Goal: Task Accomplishment & Management: Manage account settings

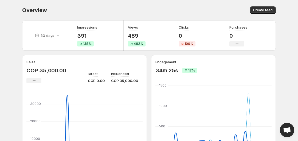
click at [33, 79] on icon "No change" at bounding box center [34, 81] width 3 height 4
click at [270, 12] on span "Create feed" at bounding box center [263, 10] width 20 height 4
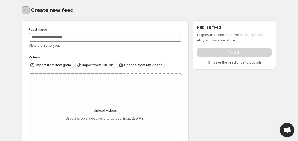
click at [24, 9] on icon "Settings" at bounding box center [25, 9] width 5 height 5
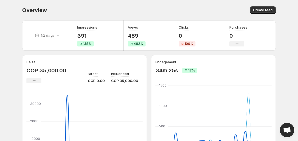
click at [296, 24] on body "Home Feeds Videos Subscription Settings Overview. This page is ready Overview C…" at bounding box center [149, 70] width 298 height 141
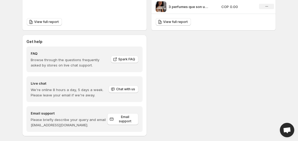
scroll to position [278, 0]
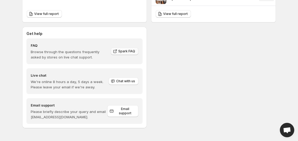
click at [124, 51] on span "Spark FAQ" at bounding box center [126, 51] width 17 height 4
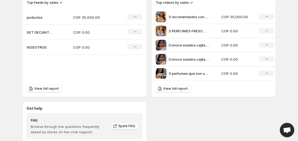
scroll to position [201, 0]
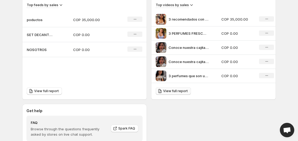
click at [170, 90] on span "View full report" at bounding box center [175, 91] width 25 height 4
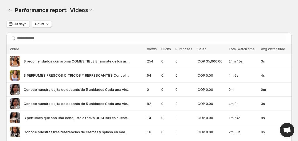
click at [31, 126] on td "Conoce nuestras tres referencias de cremas y splash en marca Benediction Comple…" at bounding box center [75, 132] width 139 height 14
click at [11, 9] on icon "Performance report" at bounding box center [9, 9] width 5 height 5
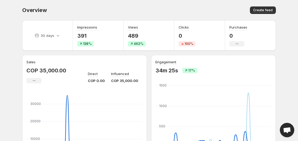
click at [289, 48] on body "Home Feeds Videos Subscription Settings Overview. This page is ready Overview C…" at bounding box center [149, 70] width 298 height 141
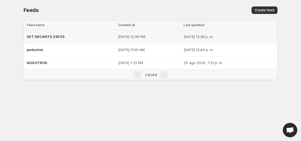
click at [142, 36] on p "Oct 4, 2025, 12:38 PM" at bounding box center [149, 36] width 63 height 5
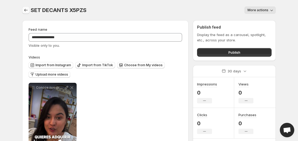
click at [24, 9] on icon "Settings" at bounding box center [25, 9] width 5 height 5
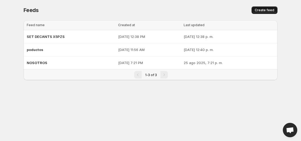
click at [271, 8] on span "Create feed" at bounding box center [265, 10] width 20 height 4
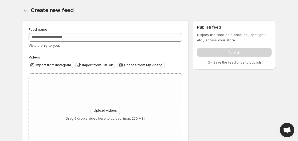
drag, startPoint x: 301, startPoint y: 95, endPoint x: 240, endPoint y: 107, distance: 62.2
click at [240, 107] on div "Feed name Visible only to you. Videos Import from Instagram Import from TikTok …" at bounding box center [147, 91] width 258 height 151
click at [28, 11] on icon "Settings" at bounding box center [25, 9] width 5 height 5
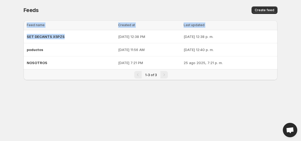
drag, startPoint x: 68, startPoint y: 34, endPoint x: 64, endPoint y: 13, distance: 21.7
click at [64, 13] on div "Feeds. This page is ready Feeds Create feed Loading tables… Loading tables… Fee…" at bounding box center [150, 46] width 267 height 93
click at [64, 13] on div "Feeds" at bounding box center [84, 9] width 120 height 7
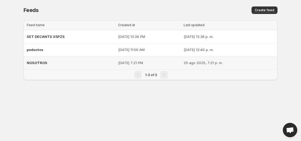
click at [55, 68] on td "NOSOTROS" at bounding box center [70, 62] width 93 height 13
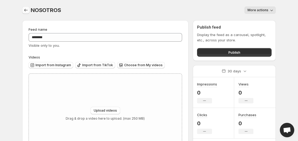
click at [27, 11] on icon "Settings" at bounding box center [25, 9] width 5 height 5
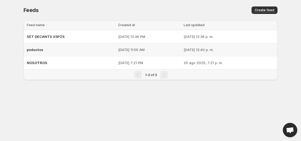
click at [48, 49] on div "poductos" at bounding box center [71, 50] width 88 height 10
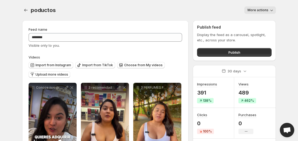
click at [219, 47] on div "Publish" at bounding box center [234, 51] width 75 height 11
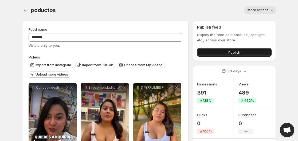
click at [219, 52] on button "Publish" at bounding box center [234, 52] width 75 height 9
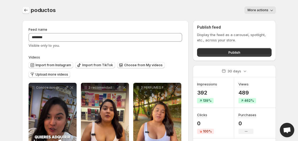
click at [24, 12] on icon "Settings" at bounding box center [25, 9] width 5 height 5
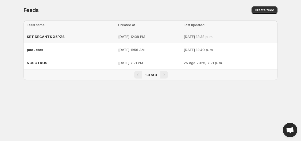
click at [101, 37] on div "SET DECANTS X5PZS" at bounding box center [71, 37] width 88 height 10
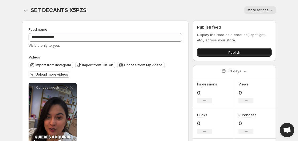
click at [246, 53] on button "Publish" at bounding box center [234, 52] width 75 height 9
click at [239, 56] on button "Publish" at bounding box center [234, 52] width 75 height 9
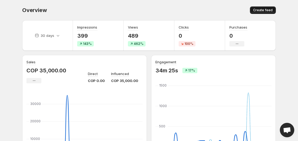
click at [267, 10] on span "Create feed" at bounding box center [263, 10] width 20 height 4
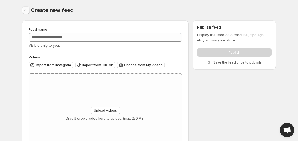
click at [26, 11] on icon "Settings" at bounding box center [25, 9] width 5 height 5
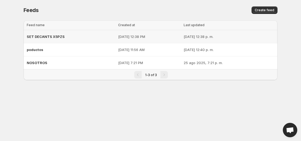
click at [126, 36] on p "Oct 4, 2025, 12:38 PM" at bounding box center [149, 36] width 63 height 5
click at [97, 37] on div "SET DECANTS X5PZS" at bounding box center [71, 37] width 88 height 10
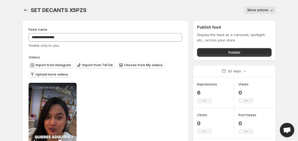
click at [259, 9] on span "More actions" at bounding box center [258, 10] width 21 height 4
click at [255, 19] on span "Delete" at bounding box center [254, 21] width 11 height 5
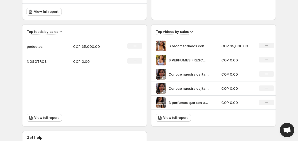
scroll to position [175, 0]
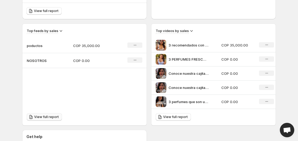
click at [33, 118] on icon at bounding box center [30, 116] width 5 height 5
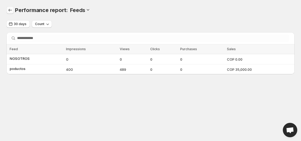
click at [10, 10] on icon "Performance report" at bounding box center [9, 9] width 5 height 5
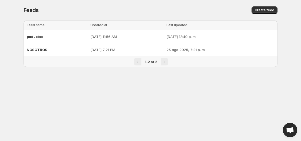
click at [167, 60] on div "Pagination" at bounding box center [164, 61] width 7 height 7
click at [268, 11] on span "Create feed" at bounding box center [265, 10] width 20 height 4
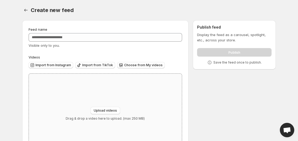
click at [98, 106] on div "Upload videos Drag & drop a video here to upload. (max 250 MB)" at bounding box center [105, 114] width 153 height 80
click at [59, 42] on div "Feed name Visible only to you." at bounding box center [106, 37] width 154 height 21
click at [30, 13] on div at bounding box center [26, 9] width 9 height 7
click at [28, 10] on icon "Settings" at bounding box center [25, 9] width 5 height 5
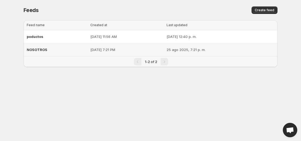
click at [105, 51] on p "[DATE] 7:21 PM" at bounding box center [126, 49] width 73 height 5
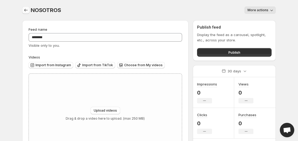
click at [26, 8] on icon "Settings" at bounding box center [25, 9] width 5 height 5
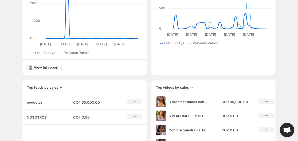
scroll to position [123, 0]
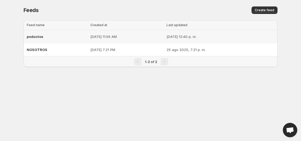
click at [118, 36] on p "[DATE] 11:56 AM" at bounding box center [126, 36] width 73 height 5
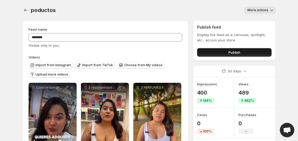
click at [237, 52] on span "Publish" at bounding box center [235, 52] width 12 height 5
